Goal: Information Seeking & Learning: Learn about a topic

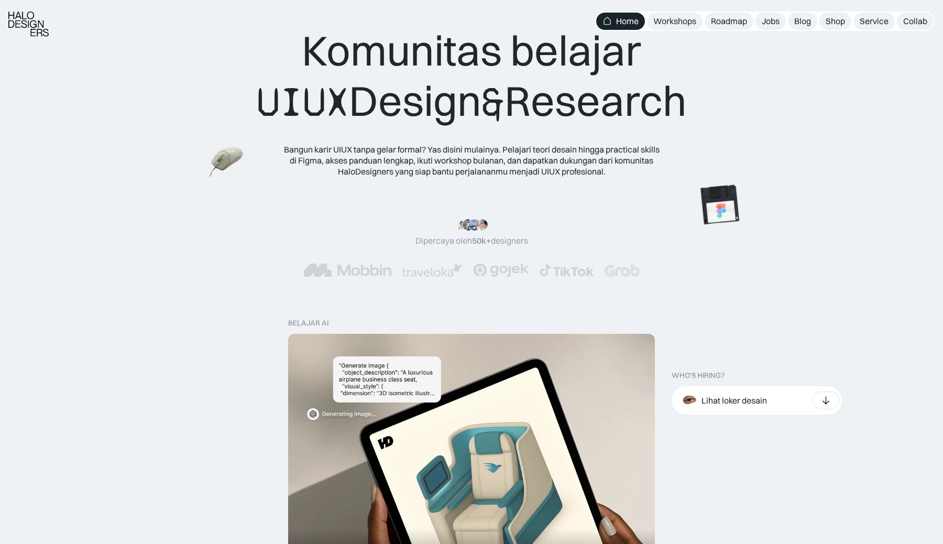
scroll to position [37, 0]
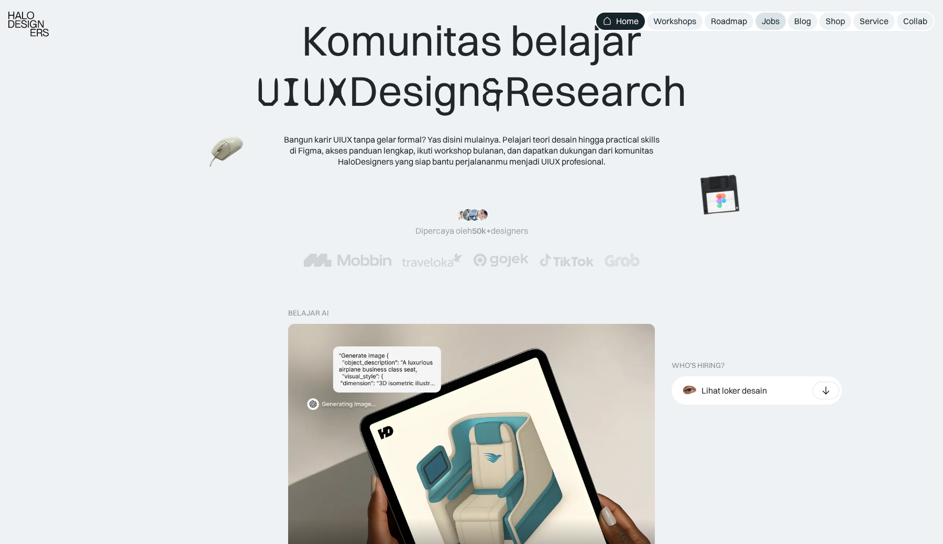
click at [778, 24] on div "Jobs" at bounding box center [770, 21] width 18 height 11
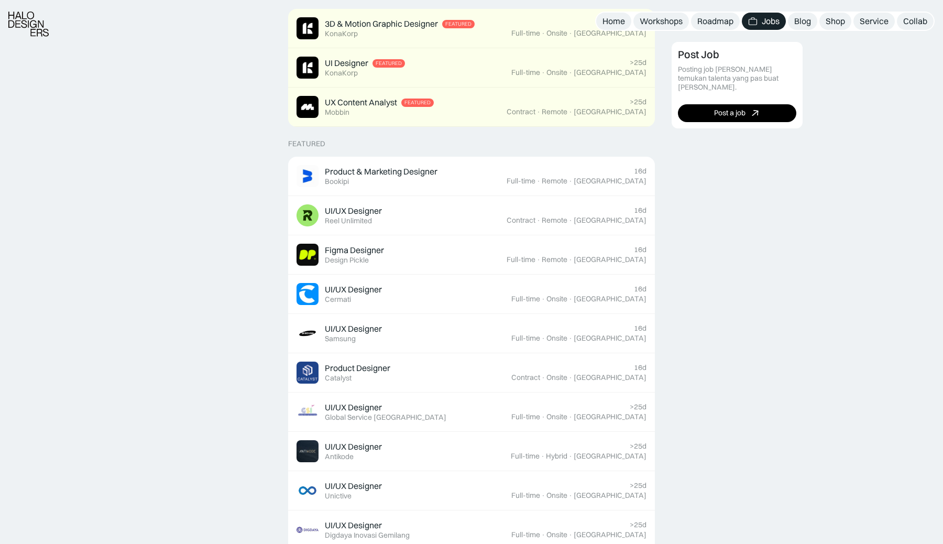
scroll to position [294, 0]
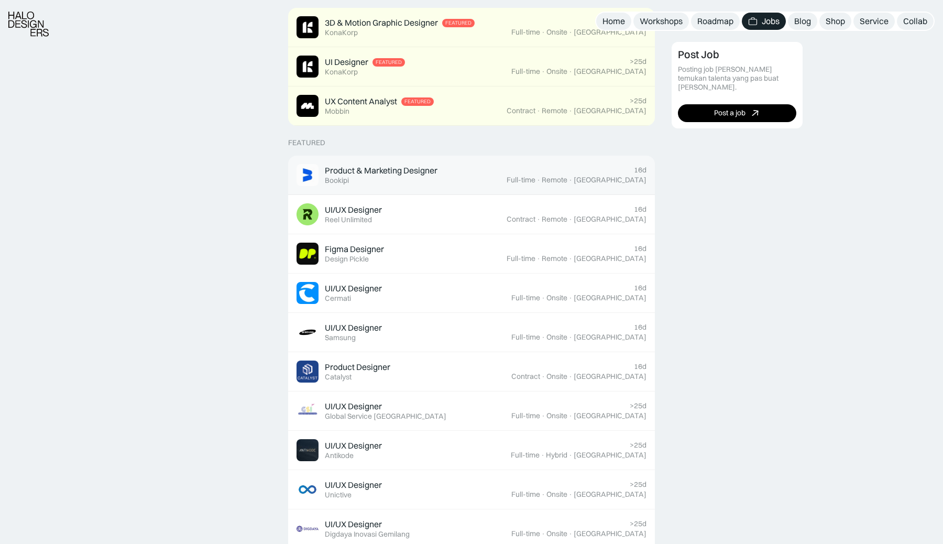
click at [394, 172] on div "Product & Marketing Designer" at bounding box center [381, 170] width 113 height 11
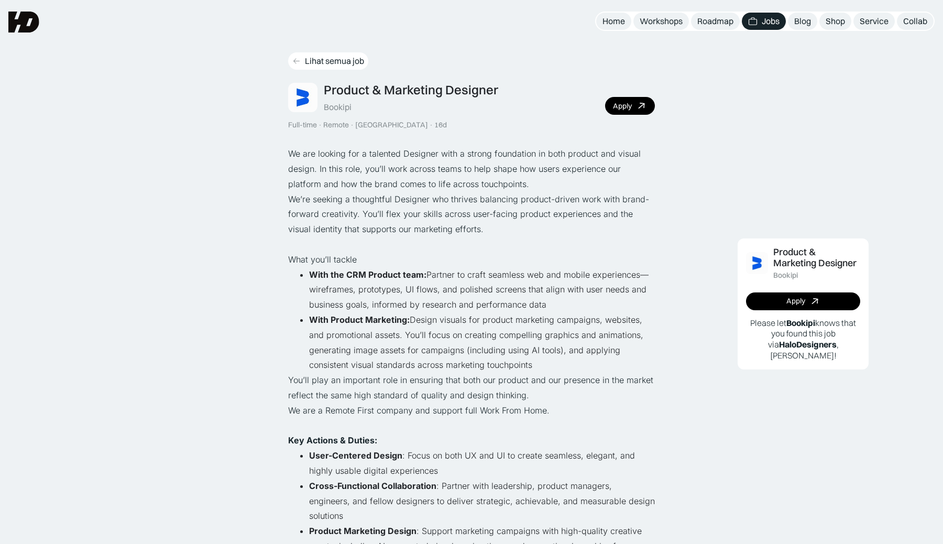
click at [291, 61] on link "Lihat semua job" at bounding box center [328, 60] width 80 height 17
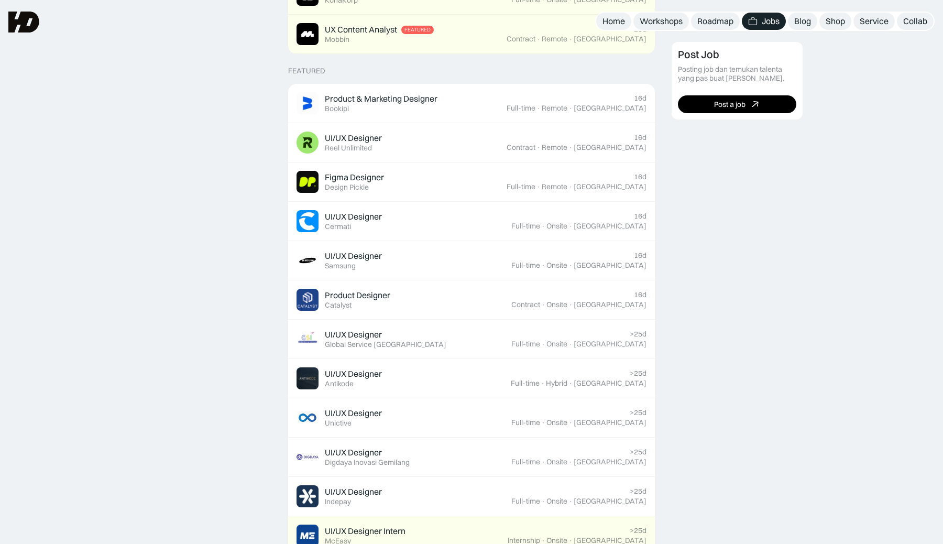
scroll to position [362, 0]
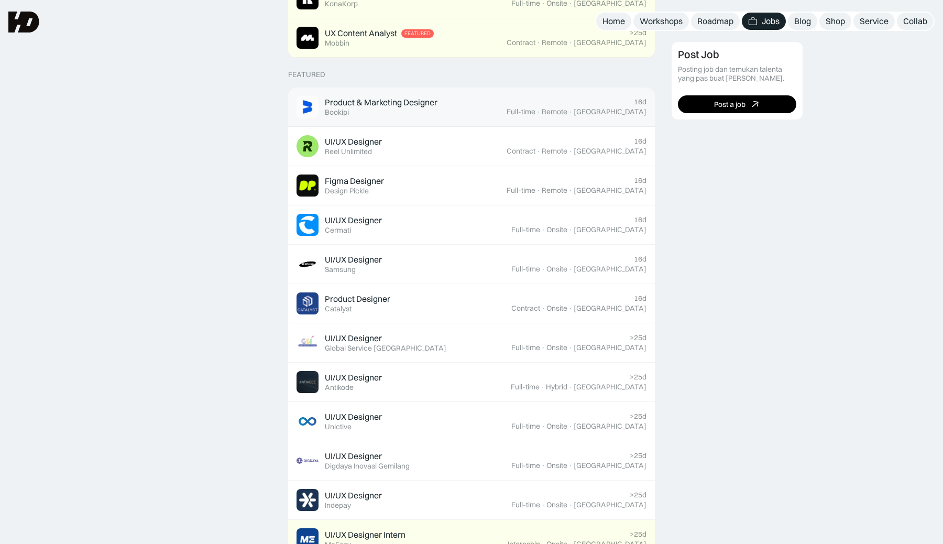
click at [368, 102] on div "Product & Marketing Designer" at bounding box center [381, 102] width 113 height 11
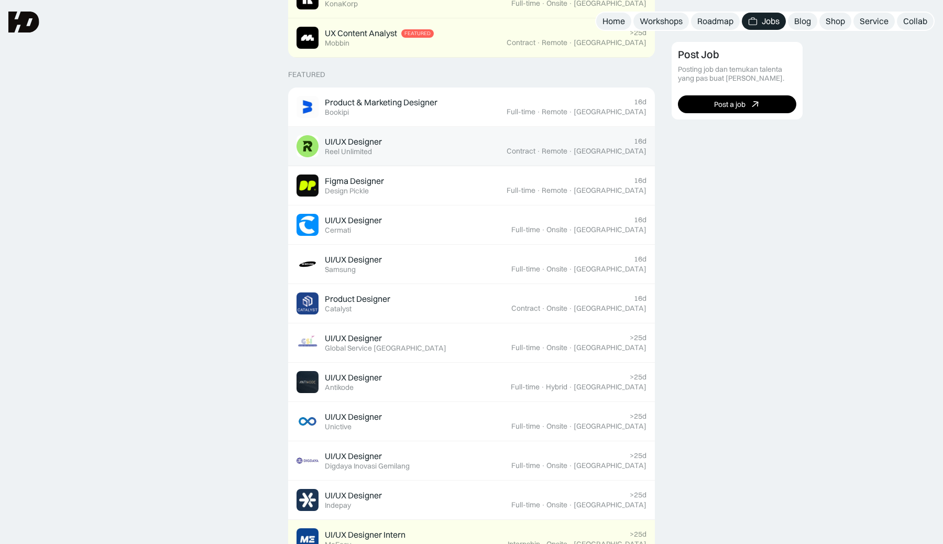
click at [352, 142] on div "UI/UX Designer" at bounding box center [353, 141] width 57 height 11
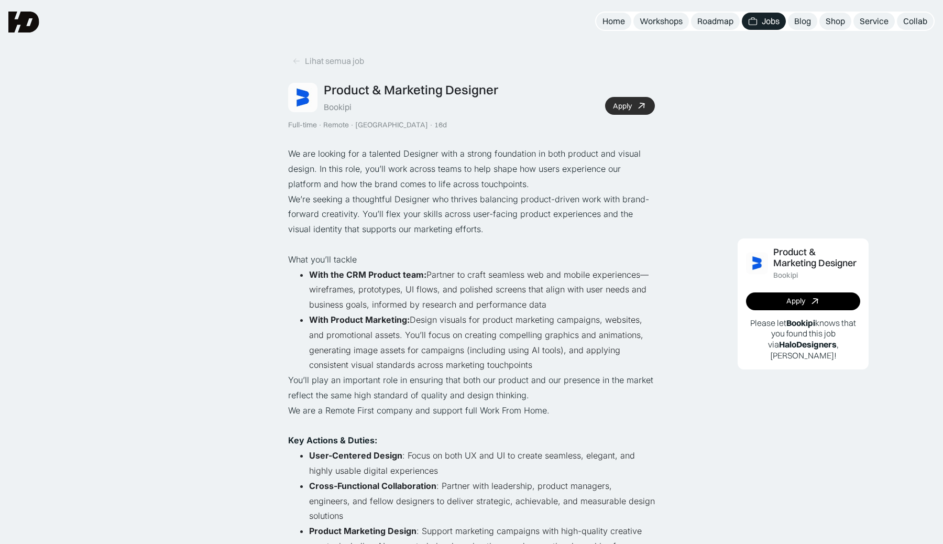
click at [633, 102] on link "Apply" at bounding box center [630, 106] width 50 height 18
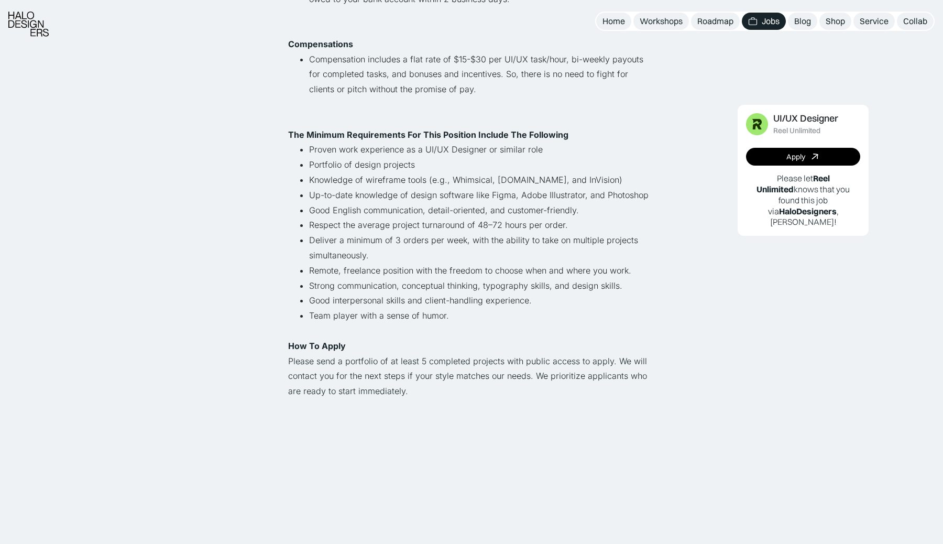
scroll to position [690, 0]
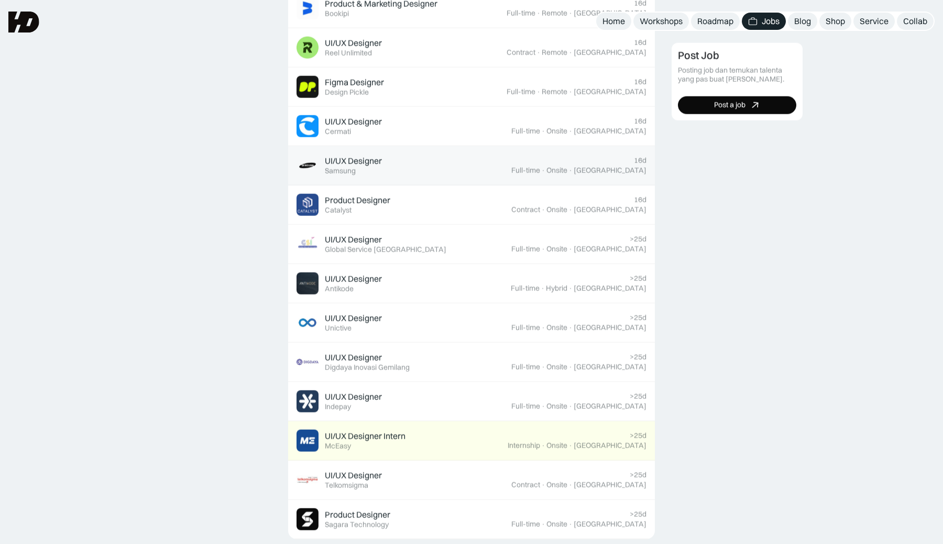
scroll to position [362, 0]
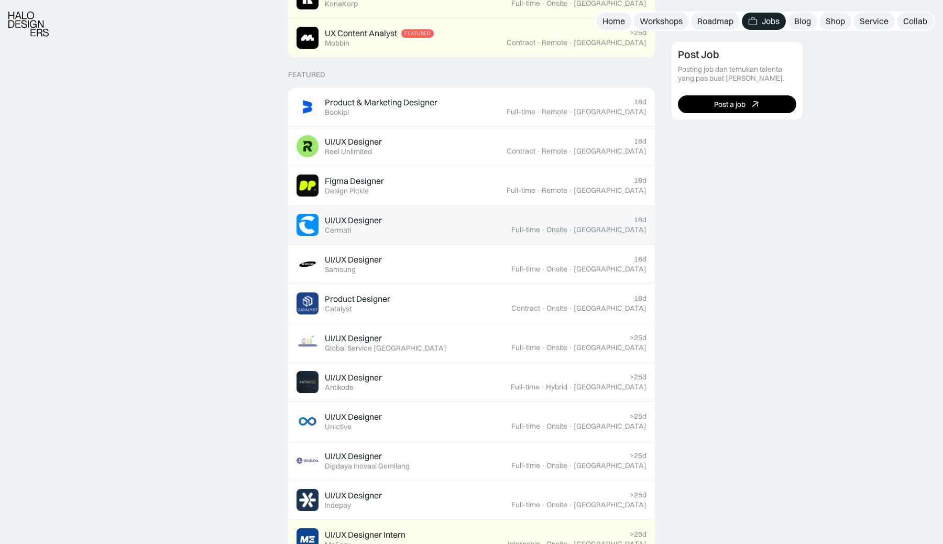
click at [360, 219] on div "UI/UX Designer" at bounding box center [353, 220] width 57 height 11
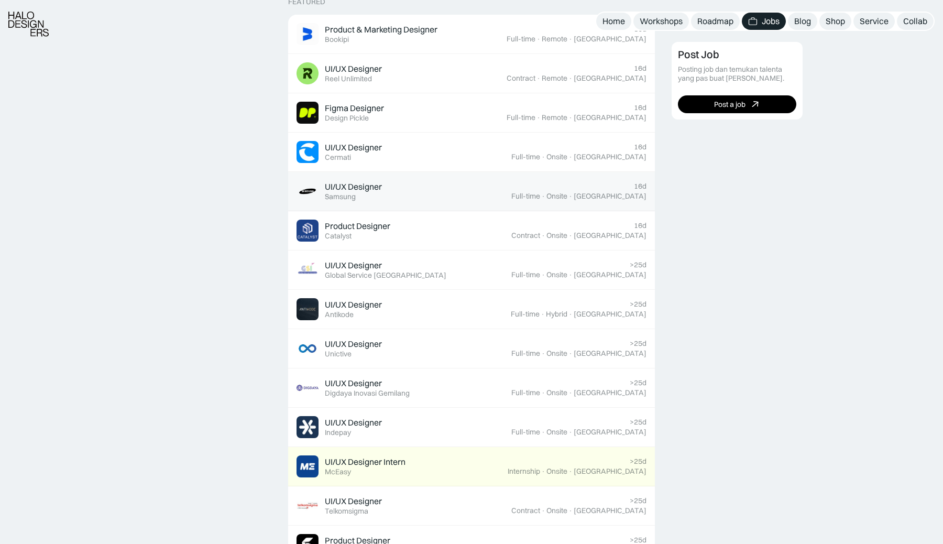
scroll to position [437, 0]
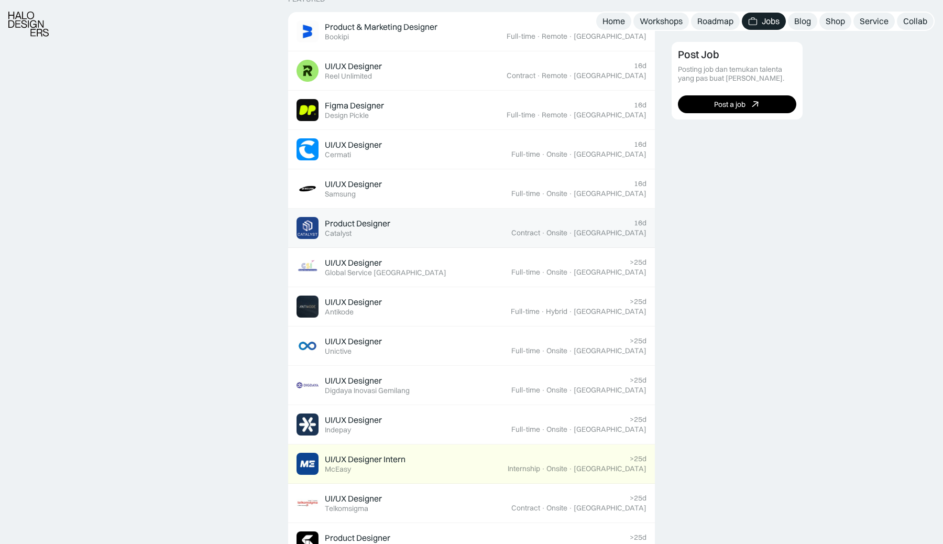
click at [371, 224] on div "Product Designer" at bounding box center [357, 223] width 65 height 11
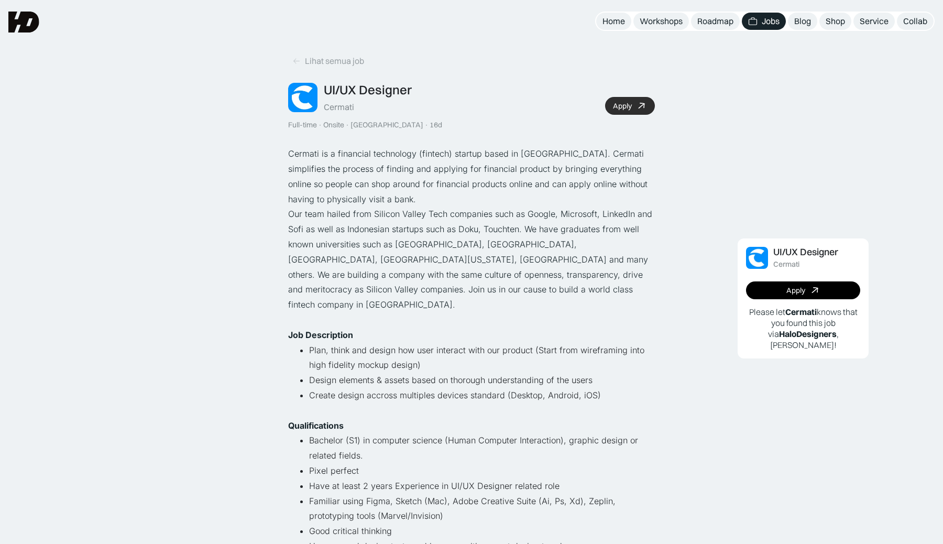
click at [628, 97] on link "Apply" at bounding box center [630, 106] width 50 height 18
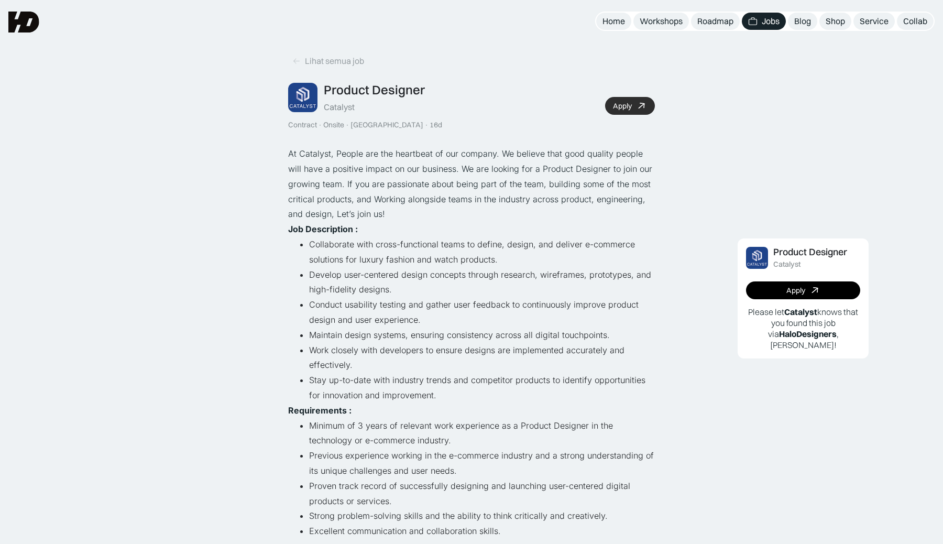
click at [641, 101] on icon at bounding box center [641, 105] width 15 height 15
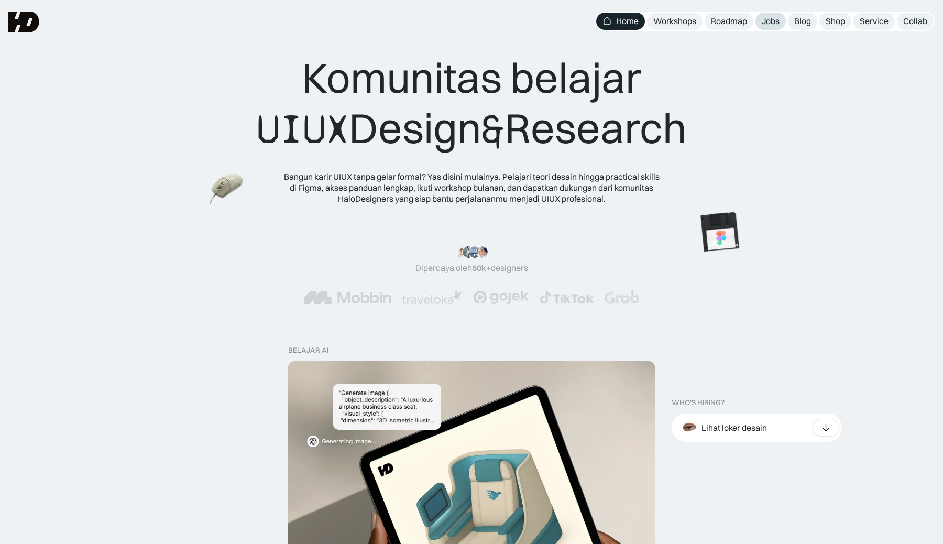
click at [771, 20] on div "Jobs" at bounding box center [770, 21] width 18 height 11
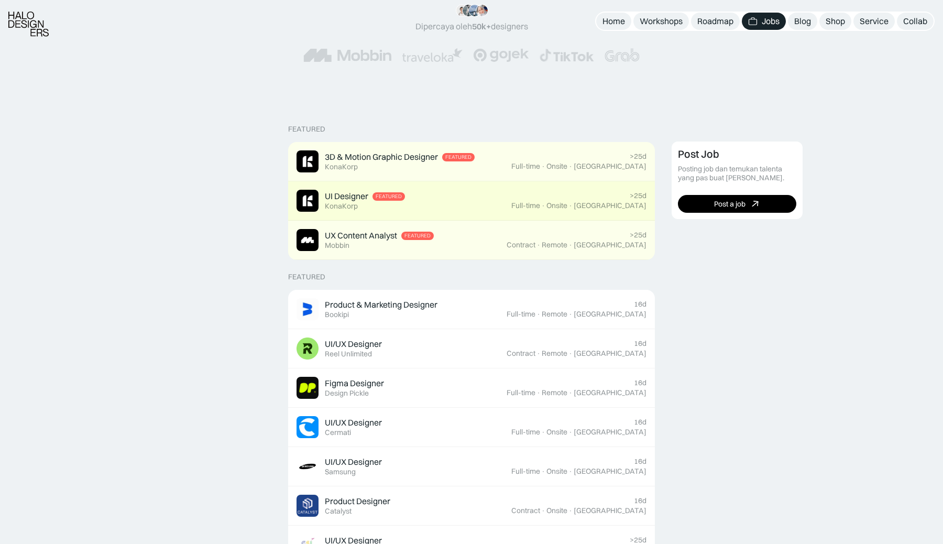
scroll to position [480, 0]
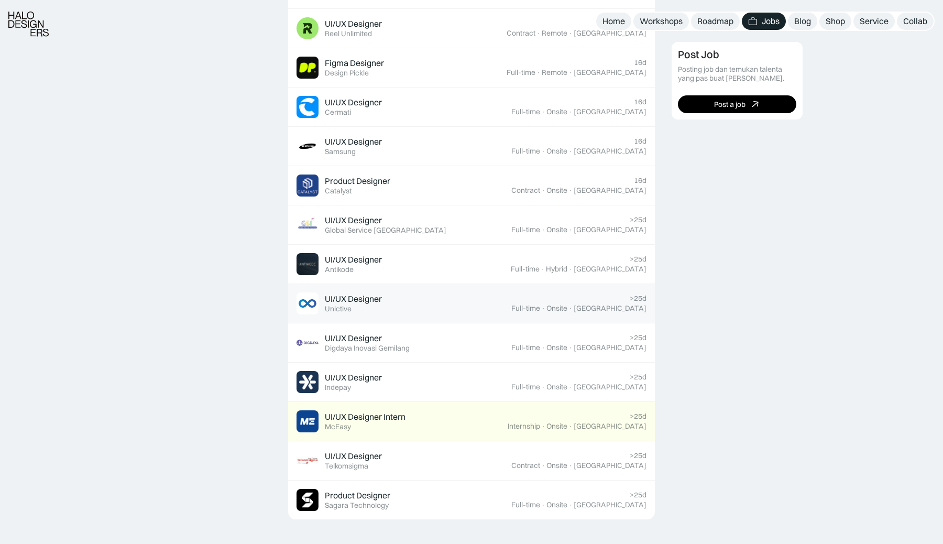
click at [336, 296] on div "UI/UX Designer" at bounding box center [353, 298] width 57 height 11
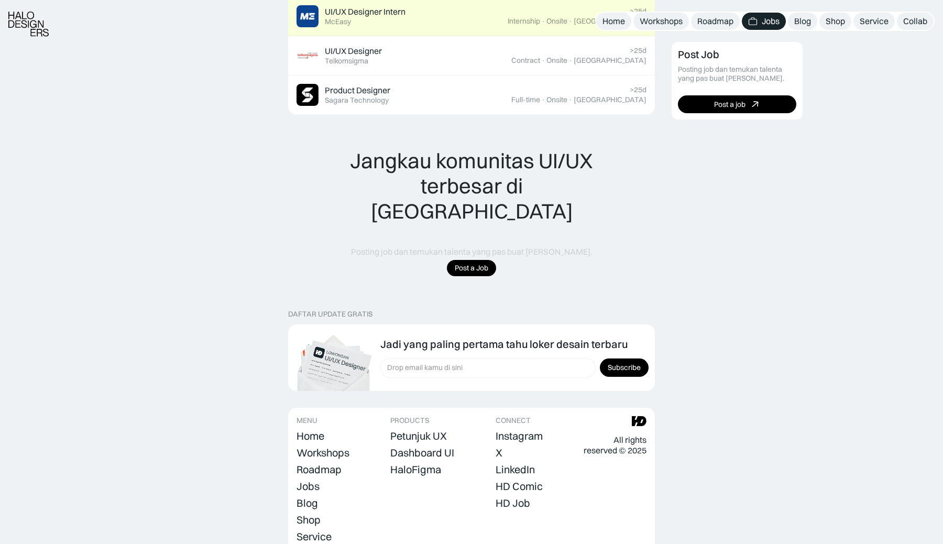
scroll to position [922, 0]
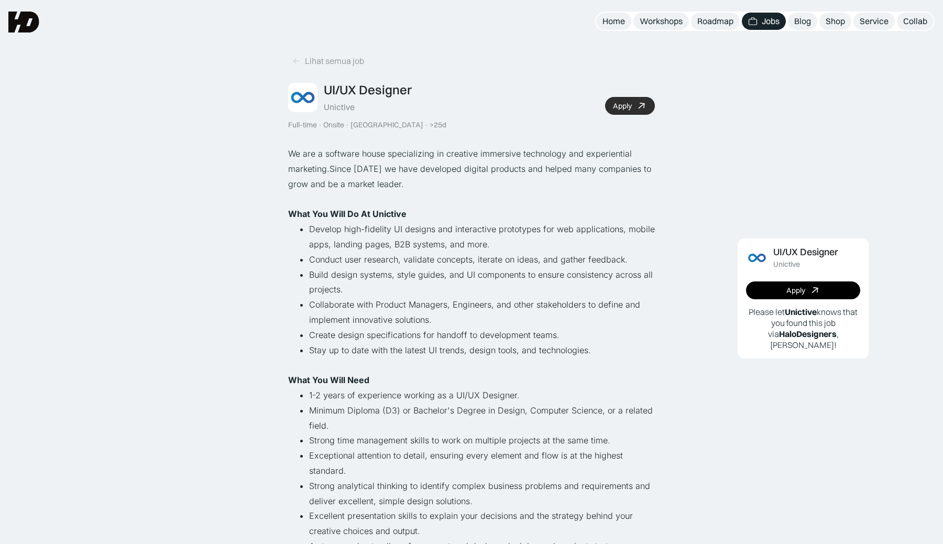
click at [631, 105] on div "Apply" at bounding box center [622, 106] width 19 height 9
